Goal: Transaction & Acquisition: Purchase product/service

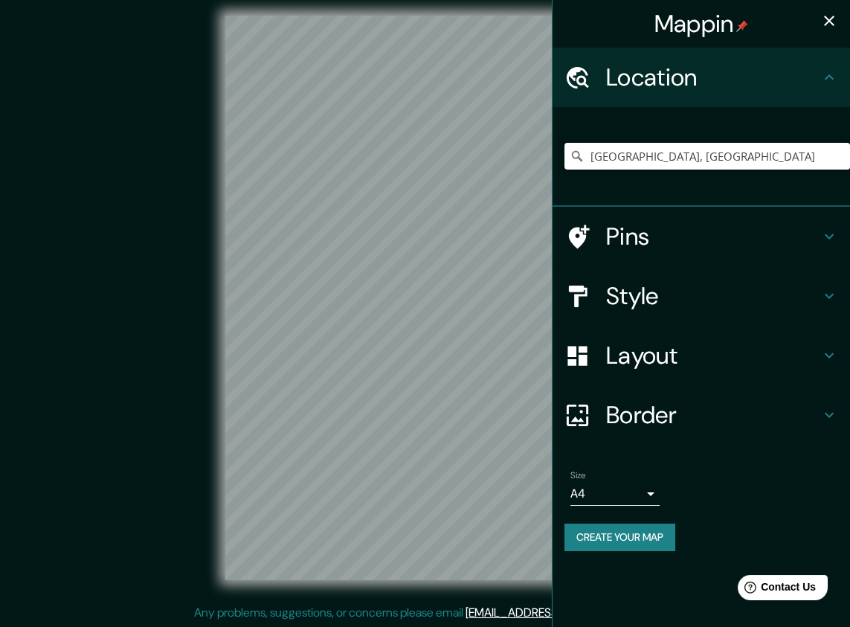
click at [762, 158] on input "Ciudad de México, México" at bounding box center [708, 156] width 286 height 27
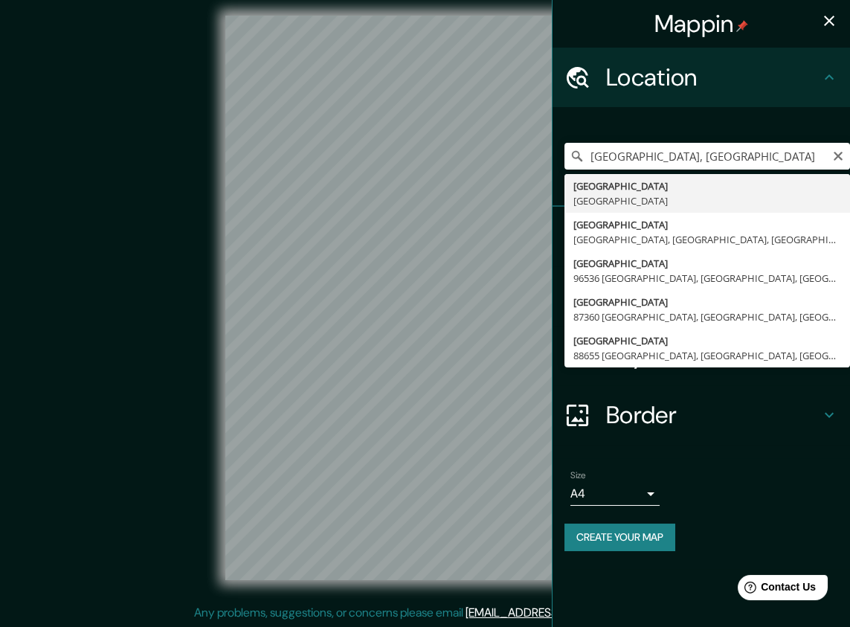
type input "Ciudad de México, México"
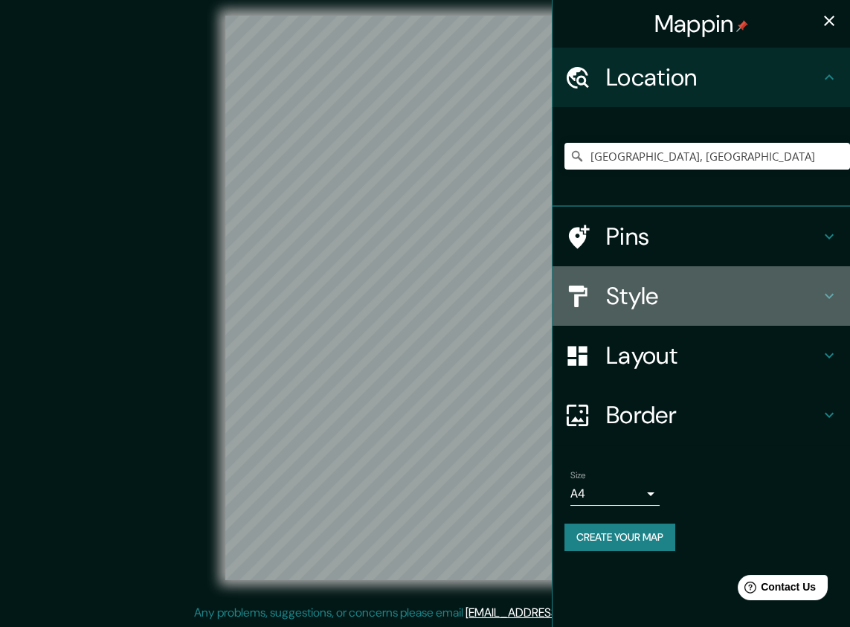
click at [672, 295] on h4 "Style" at bounding box center [713, 296] width 214 height 30
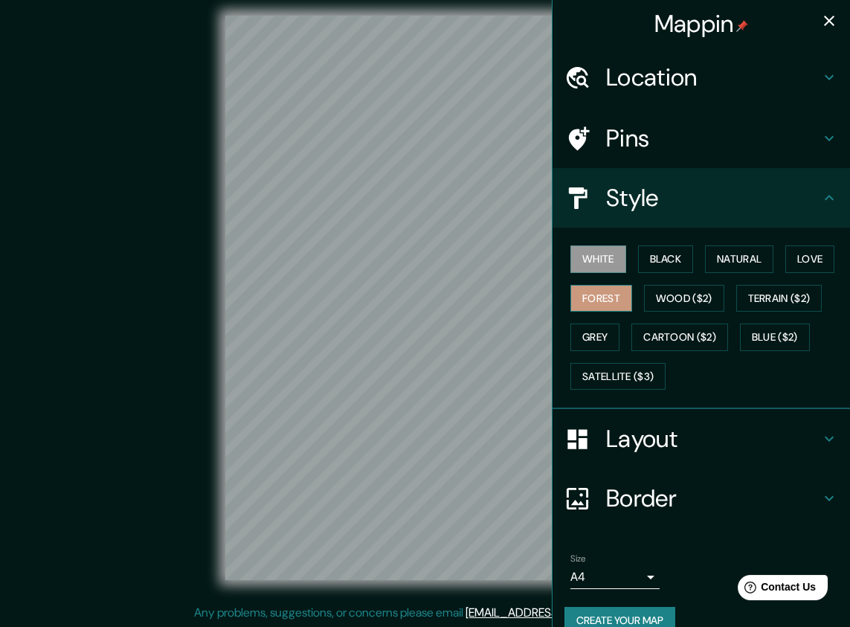
click at [581, 298] on button "Forest" at bounding box center [602, 299] width 62 height 28
click at [808, 263] on button "Love" at bounding box center [810, 259] width 49 height 28
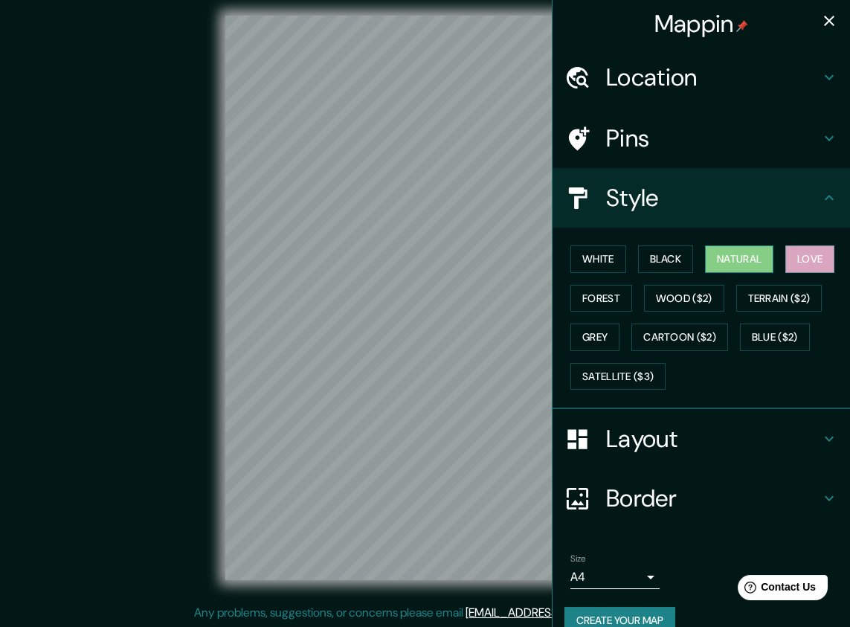
click at [712, 266] on button "Natural" at bounding box center [739, 259] width 68 height 28
click at [651, 260] on button "Black" at bounding box center [666, 259] width 56 height 28
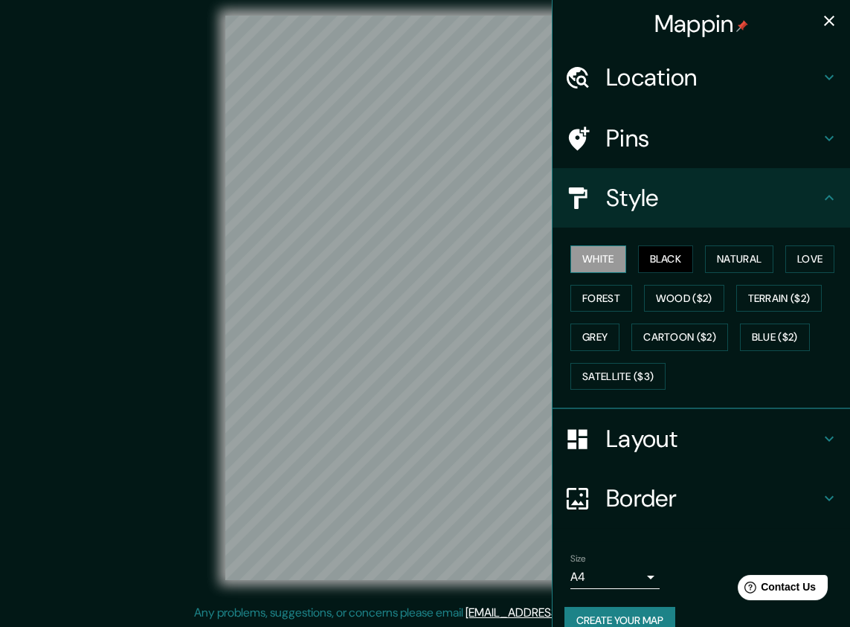
click at [600, 255] on button "White" at bounding box center [599, 259] width 56 height 28
click at [593, 306] on button "Forest" at bounding box center [602, 299] width 62 height 28
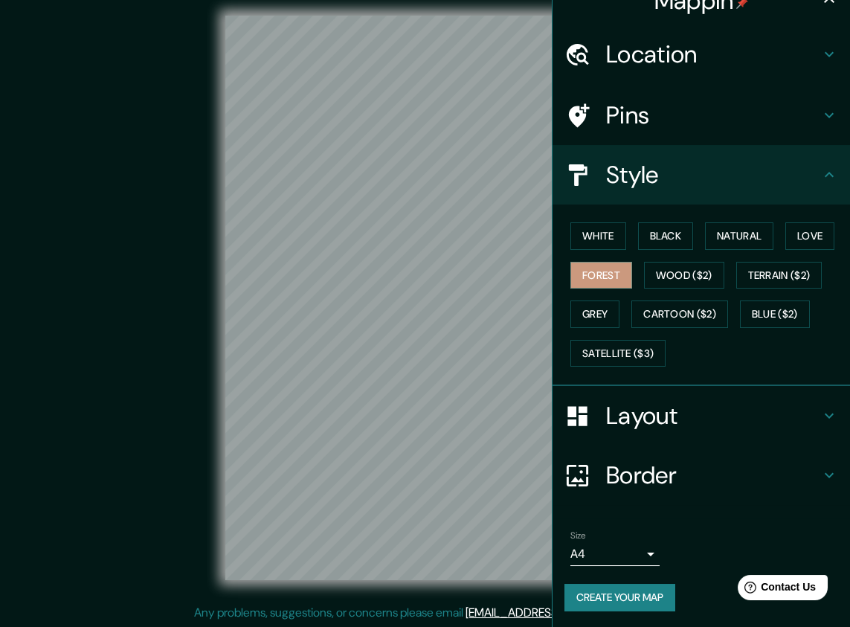
click at [598, 547] on body "Mappin Location Ciudad de México, México Pins Style White Black Natural Love Fo…" at bounding box center [425, 305] width 850 height 627
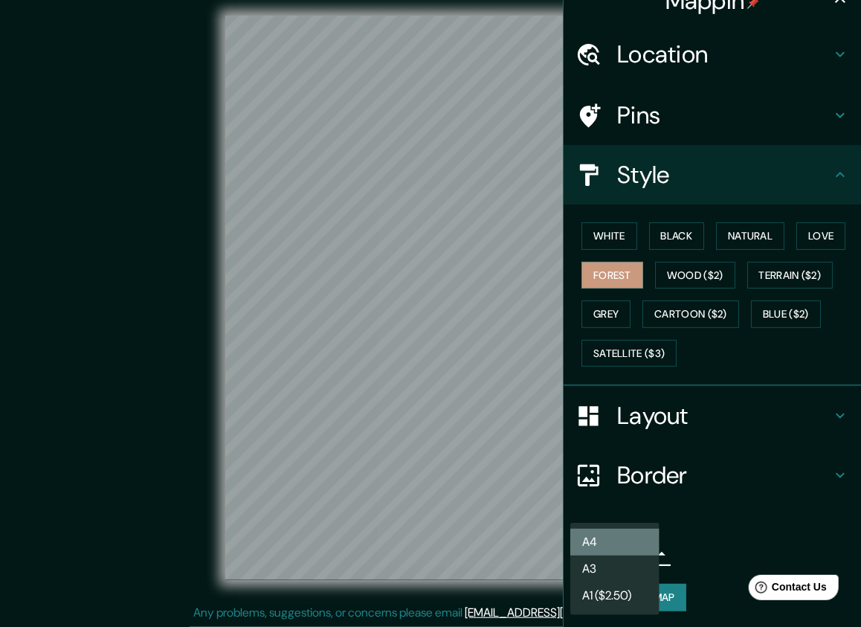
click at [604, 536] on li "A4" at bounding box center [615, 542] width 89 height 27
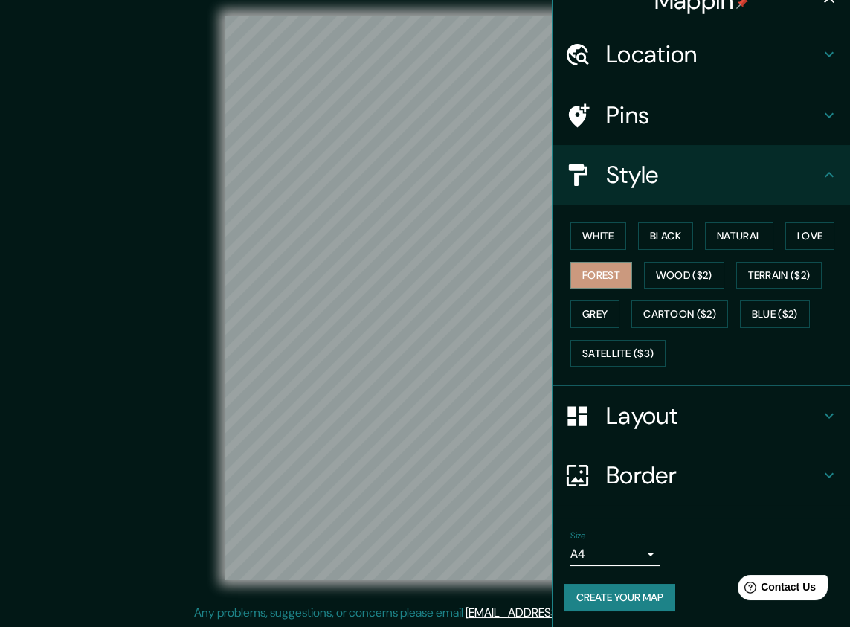
click at [622, 591] on button "Create your map" at bounding box center [620, 598] width 111 height 28
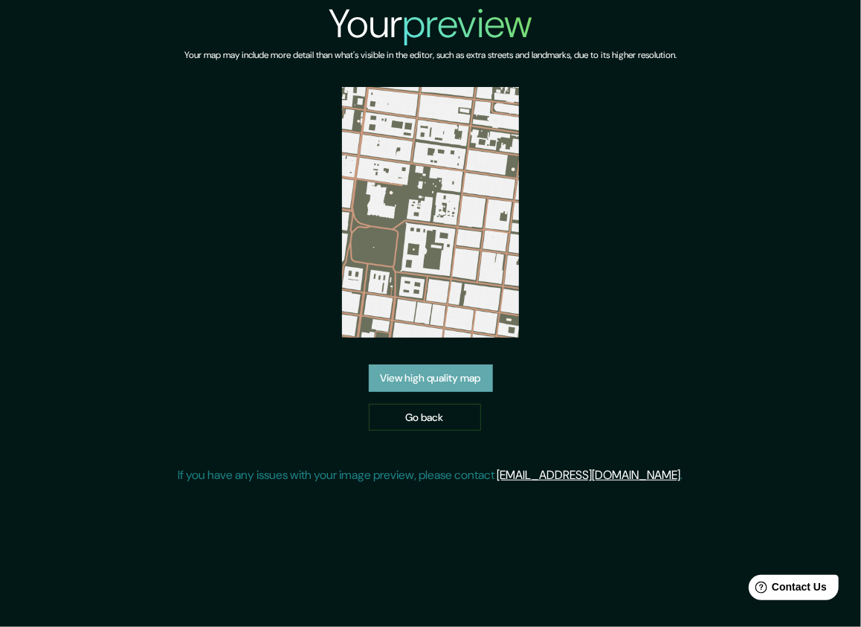
click at [458, 378] on link "View high quality map" at bounding box center [431, 378] width 124 height 28
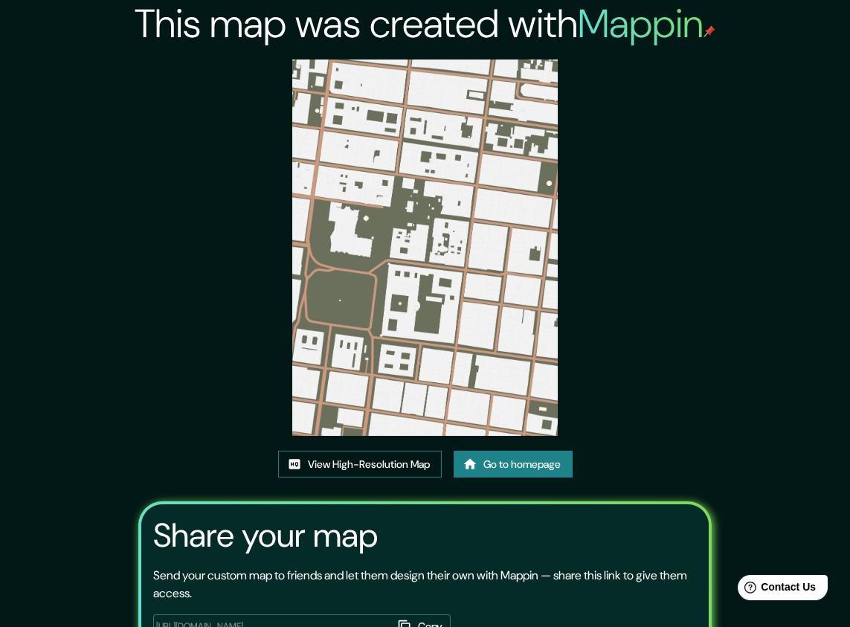
click at [399, 462] on link "View High-Resolution Map" at bounding box center [360, 465] width 164 height 28
click at [379, 467] on link "View High-Resolution Map" at bounding box center [361, 465] width 164 height 28
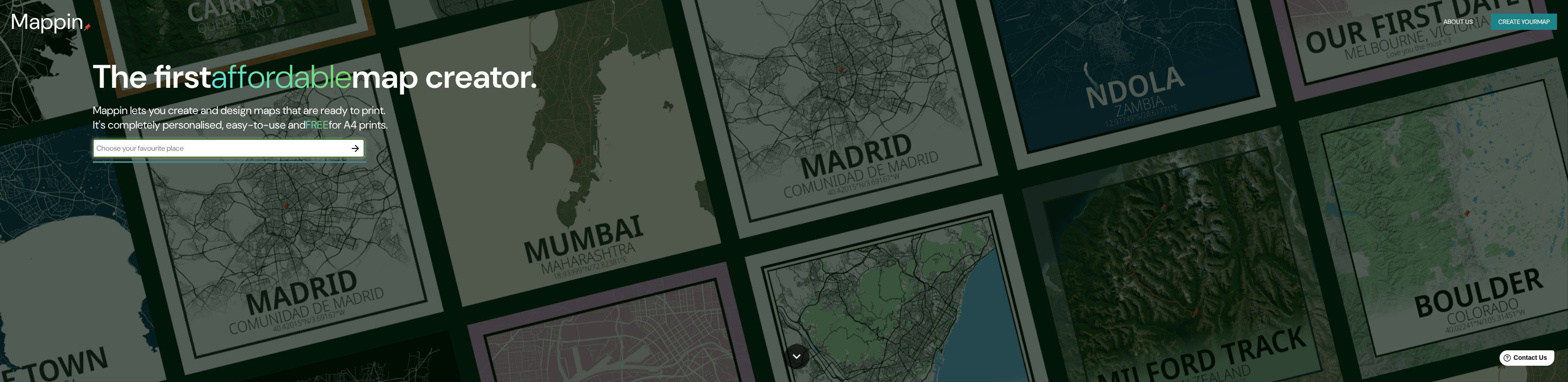
click at [245, 151] on input "text" at bounding box center [219, 148] width 254 height 10
type input "v"
type input "ciudad de mexico"
click at [166, 146] on input "ciudad de mexico" at bounding box center [219, 148] width 254 height 10
click at [352, 149] on icon "button" at bounding box center [355, 148] width 11 height 11
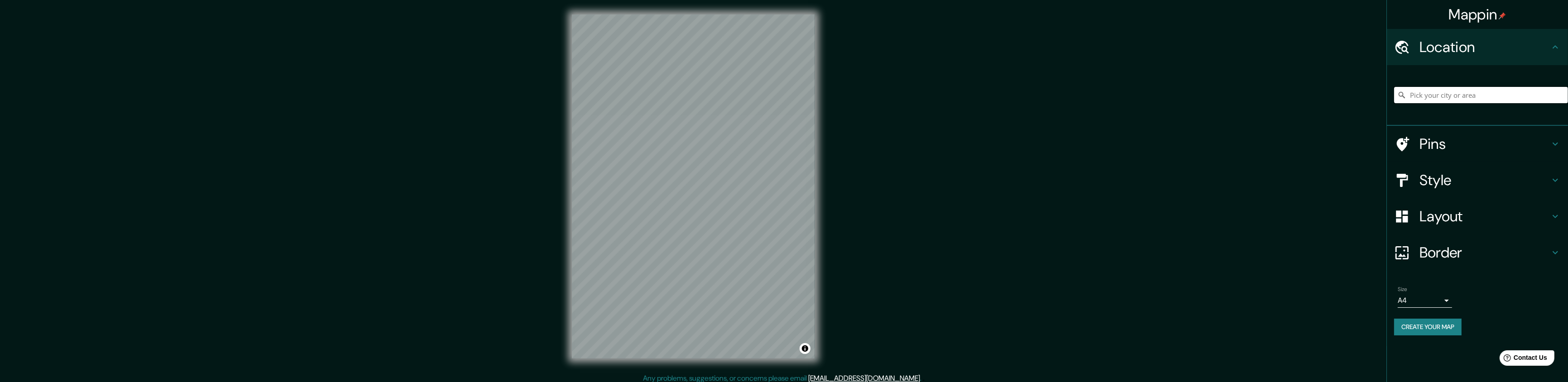
click at [1504, 89] on input "Pick your city or area" at bounding box center [1481, 95] width 174 height 16
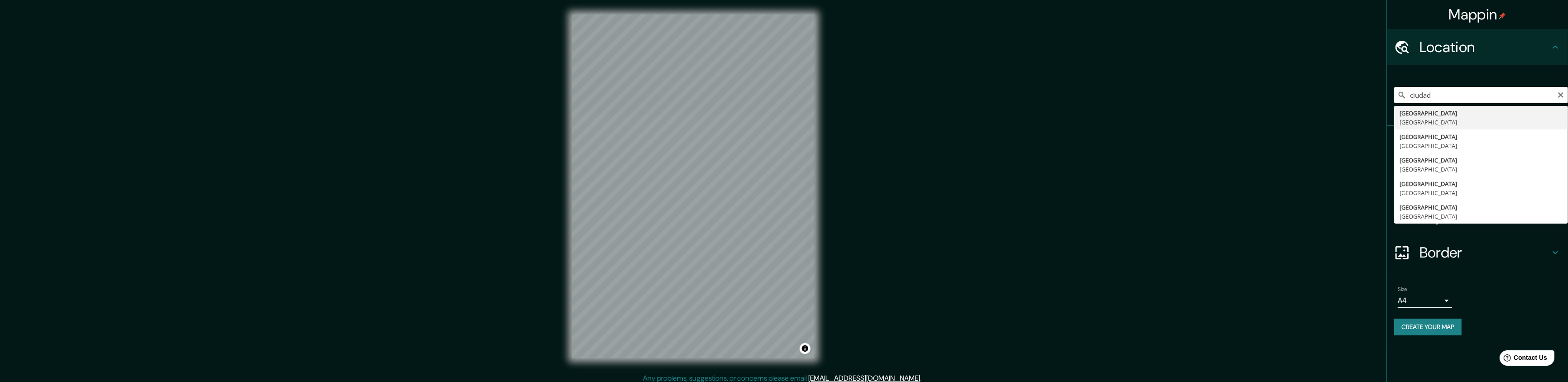
type input "[GEOGRAPHIC_DATA], [GEOGRAPHIC_DATA]"
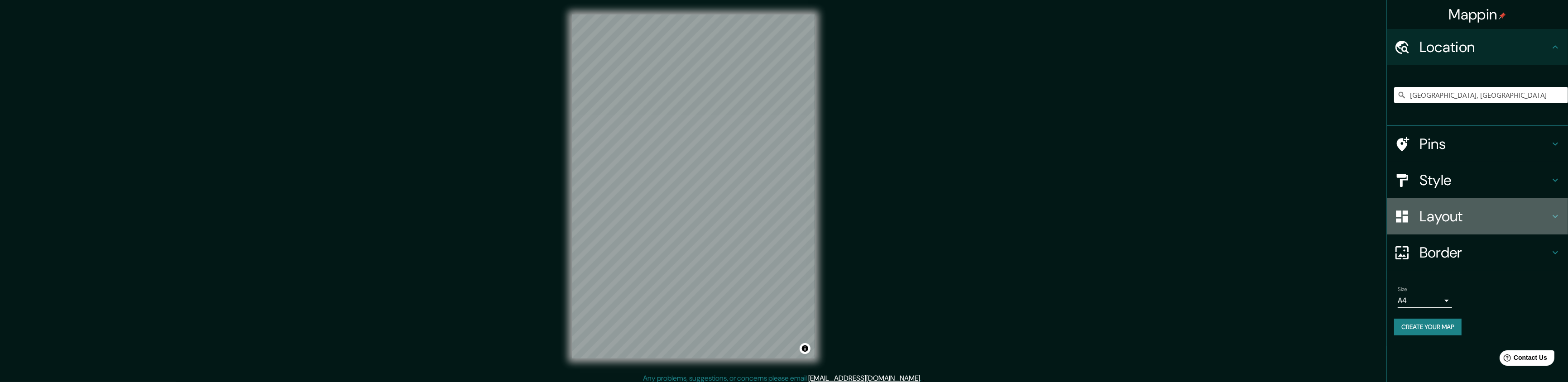
click at [1437, 225] on div "Layout" at bounding box center [1477, 217] width 181 height 36
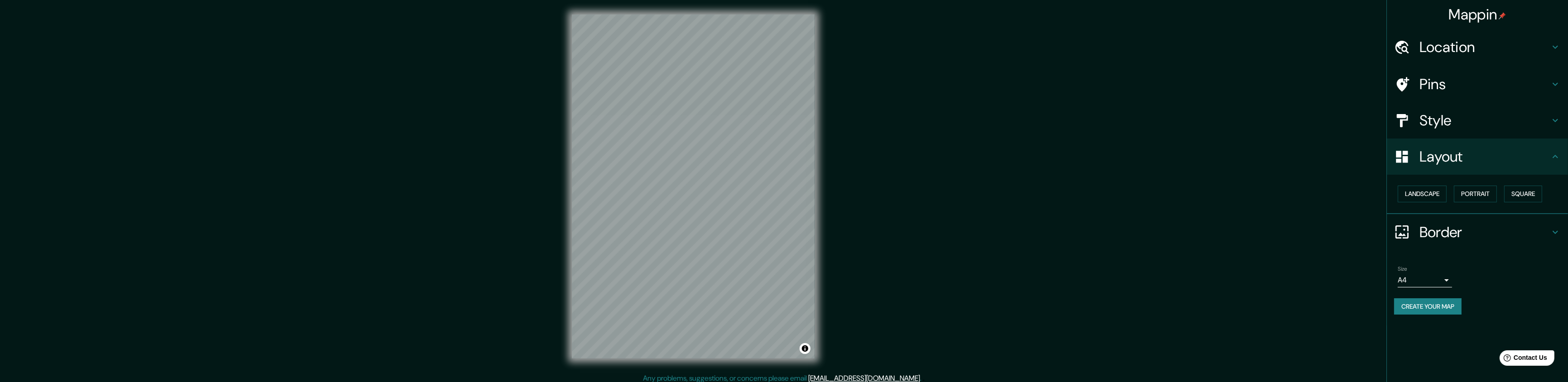
drag, startPoint x: 1464, startPoint y: 127, endPoint x: 1460, endPoint y: 130, distance: 5.0
click at [1464, 126] on h4 "Style" at bounding box center [1485, 120] width 130 height 18
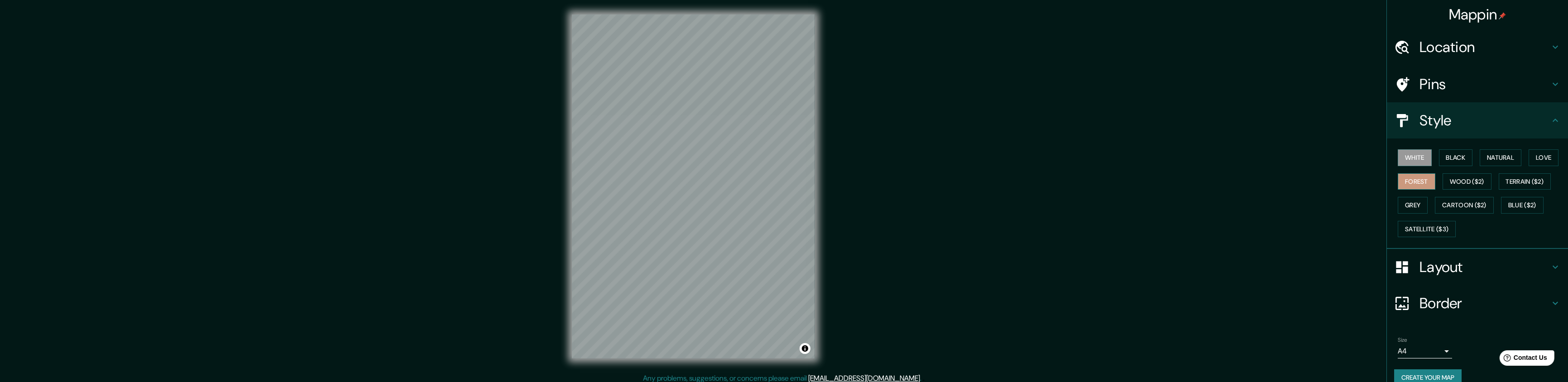
click at [1409, 183] on button "Forest" at bounding box center [1416, 182] width 38 height 17
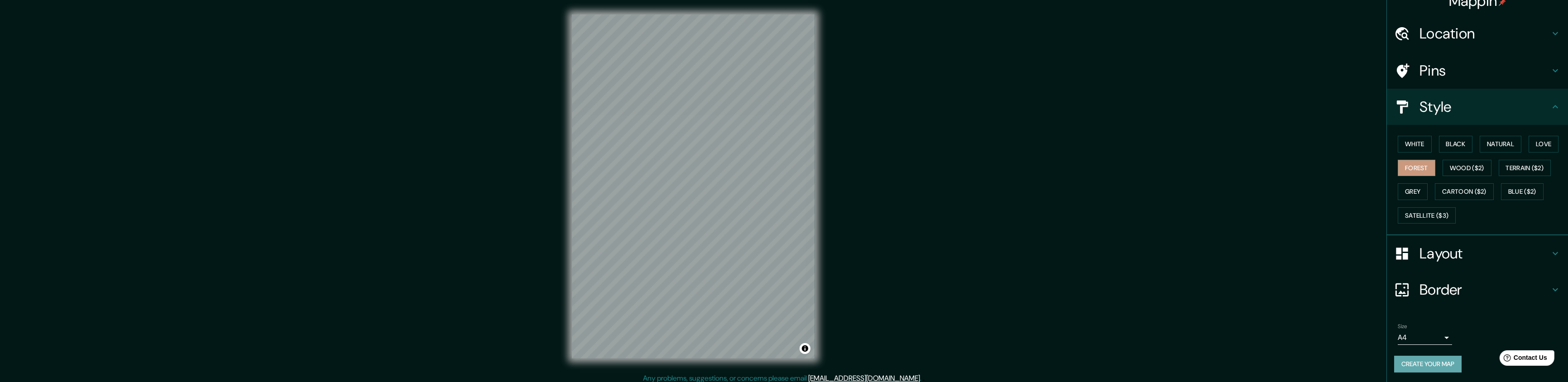
click at [1431, 364] on button "Create your map" at bounding box center [1427, 364] width 68 height 17
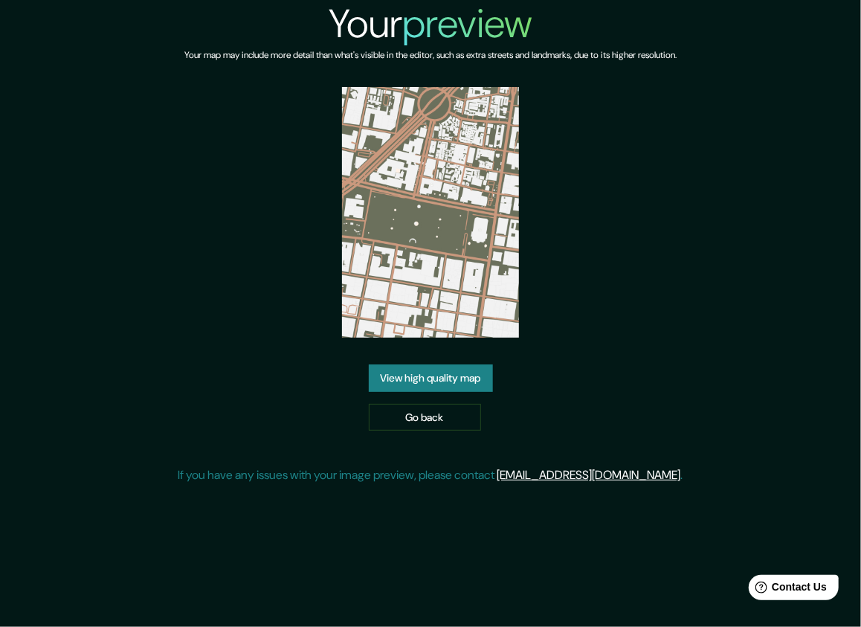
click at [446, 380] on link "View high quality map" at bounding box center [431, 378] width 124 height 28
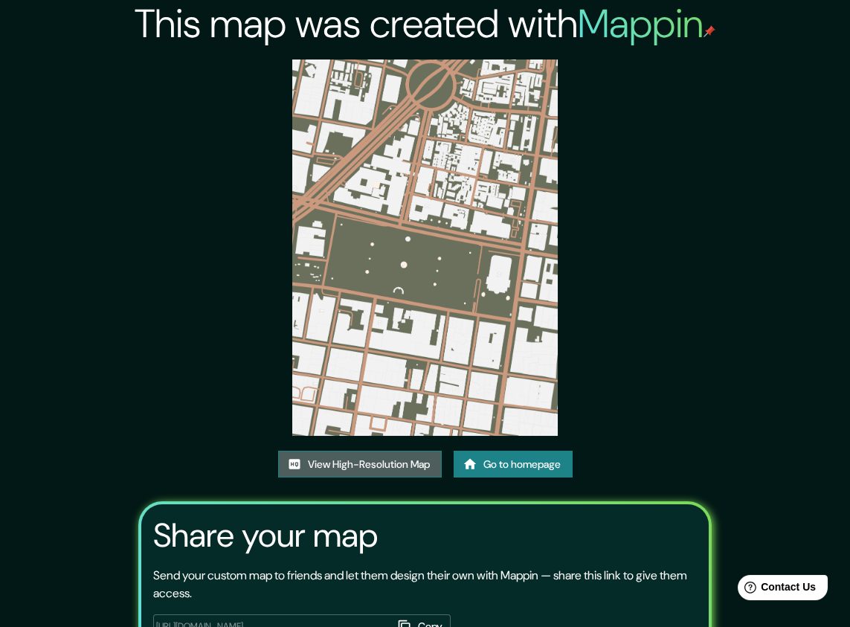
click at [402, 464] on link "View High-Resolution Map" at bounding box center [360, 465] width 164 height 28
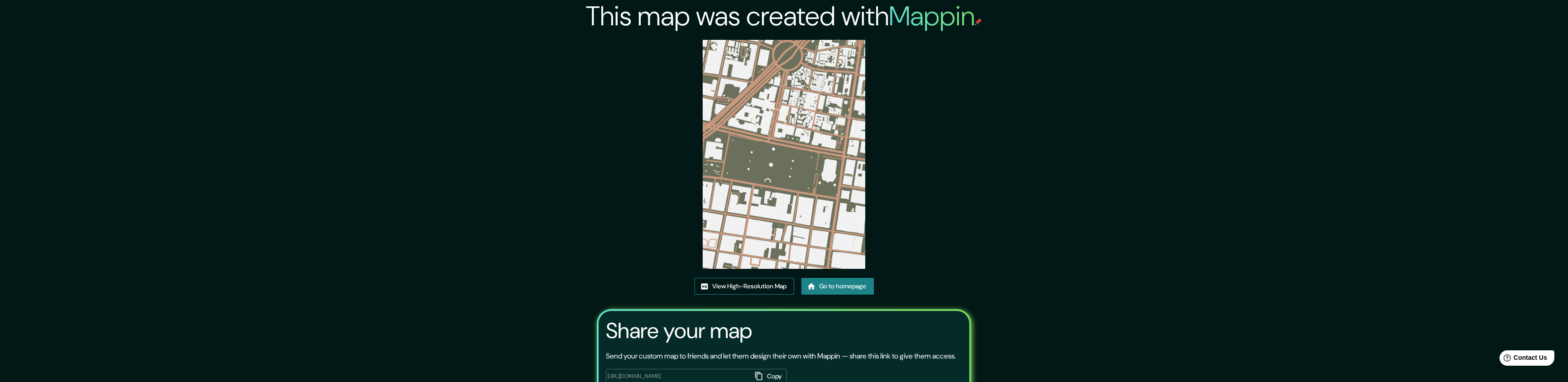
click at [729, 285] on link "View High-Resolution Map" at bounding box center [744, 286] width 100 height 17
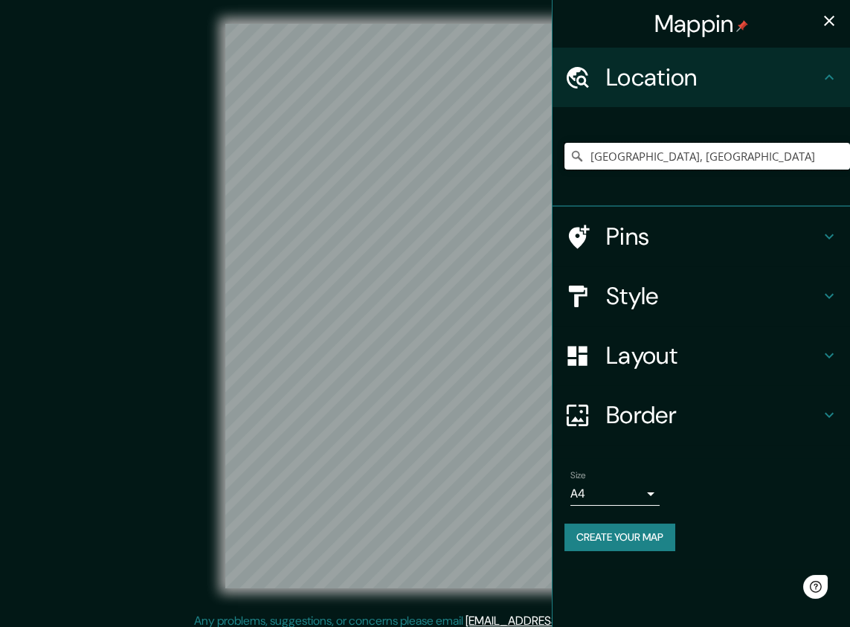
click at [675, 152] on input "[GEOGRAPHIC_DATA], [GEOGRAPHIC_DATA]" at bounding box center [708, 156] width 286 height 27
click at [754, 156] on input "[GEOGRAPHIC_DATA], [GEOGRAPHIC_DATA]" at bounding box center [708, 156] width 286 height 27
click at [710, 149] on input "[STREET_ADDRESS]" at bounding box center [708, 156] width 286 height 27
click at [716, 151] on input "[STREET_ADDRESS]" at bounding box center [708, 156] width 286 height 27
click at [716, 150] on input "[STREET_ADDRESS]" at bounding box center [708, 156] width 286 height 27
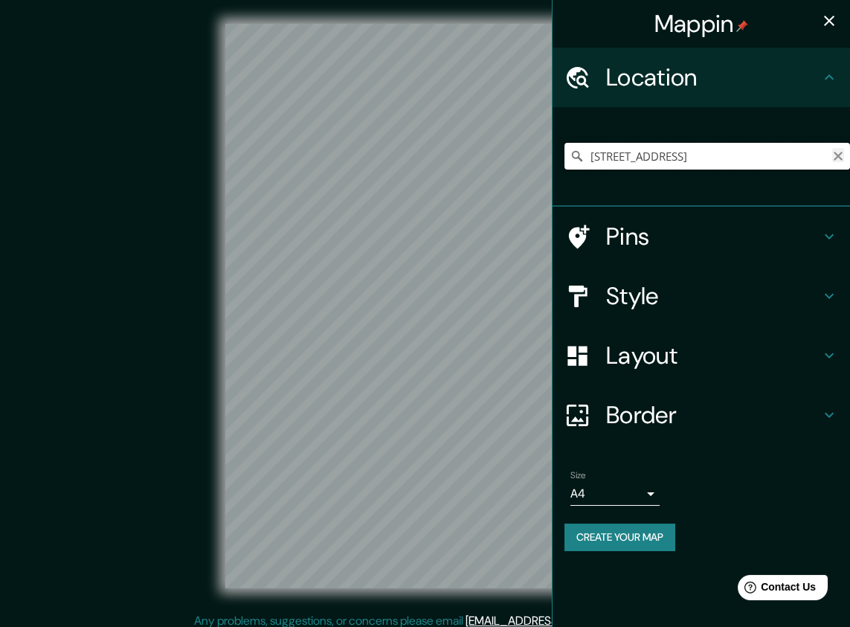
type input "[STREET_ADDRESS]"
click at [841, 154] on icon "Clear" at bounding box center [838, 156] width 12 height 12
type input "[GEOGRAPHIC_DATA], [GEOGRAPHIC_DATA]"
click at [654, 305] on h4 "Style" at bounding box center [713, 296] width 214 height 30
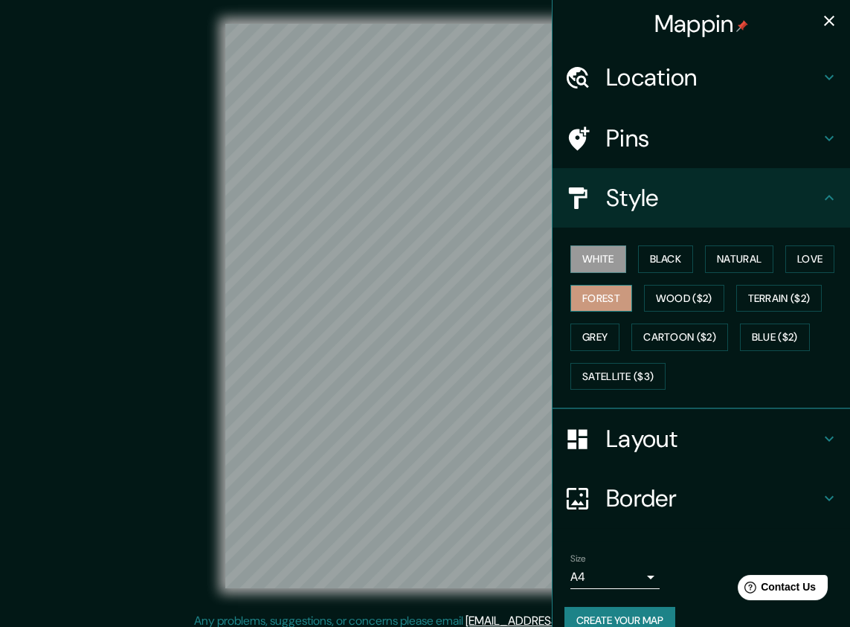
click at [588, 303] on button "Forest" at bounding box center [602, 299] width 62 height 28
